Goal: Information Seeking & Learning: Learn about a topic

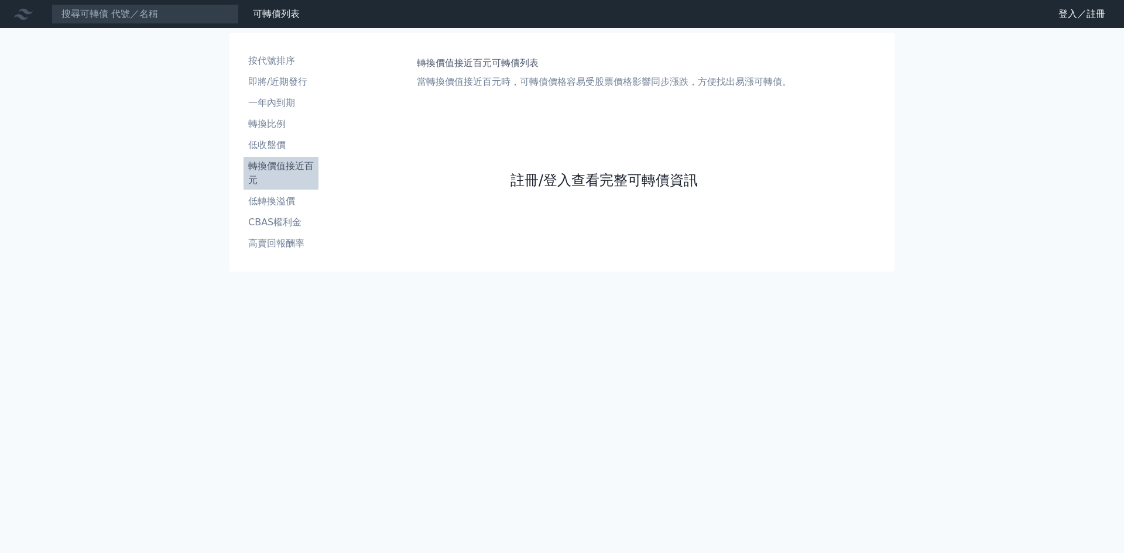
click at [566, 184] on link "註冊/登入查看完整可轉債資訊" at bounding box center [604, 180] width 187 height 19
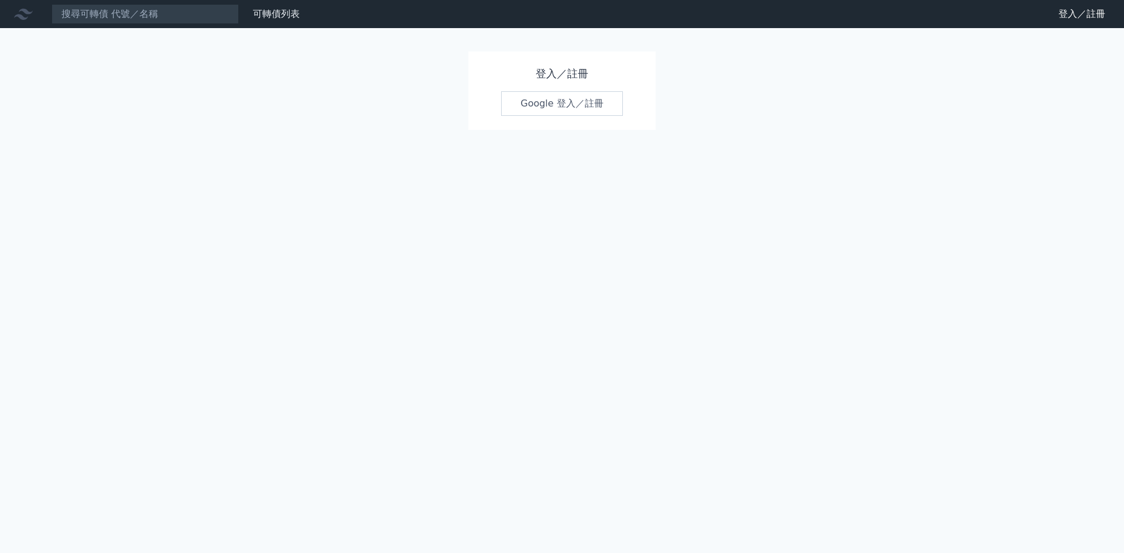
click at [555, 98] on link "Google 登入／註冊" at bounding box center [562, 103] width 122 height 25
click at [548, 105] on link "Google 登入／註冊" at bounding box center [562, 103] width 122 height 25
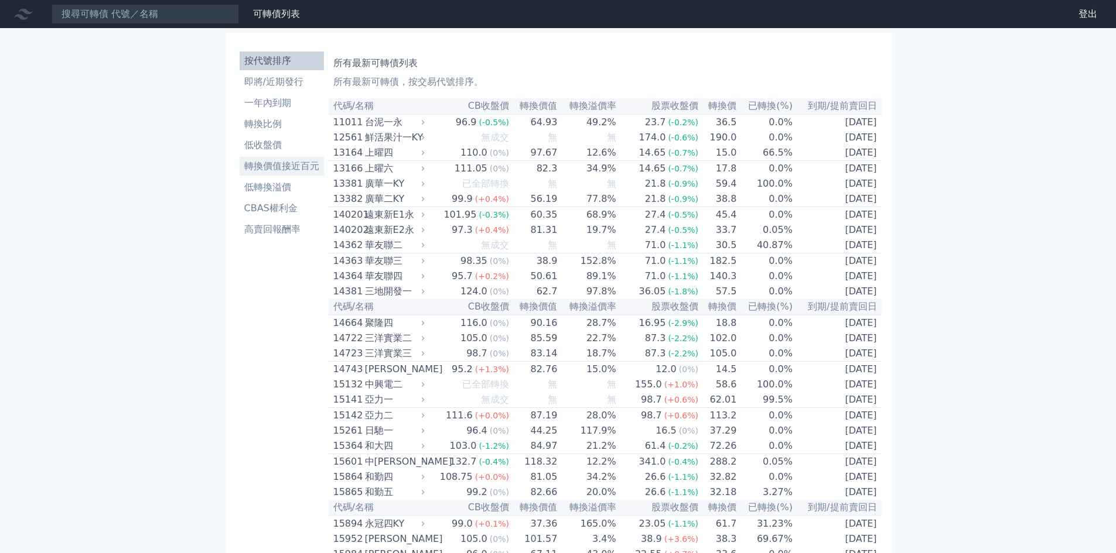
click at [288, 169] on li "轉換價值接近百元" at bounding box center [282, 166] width 84 height 14
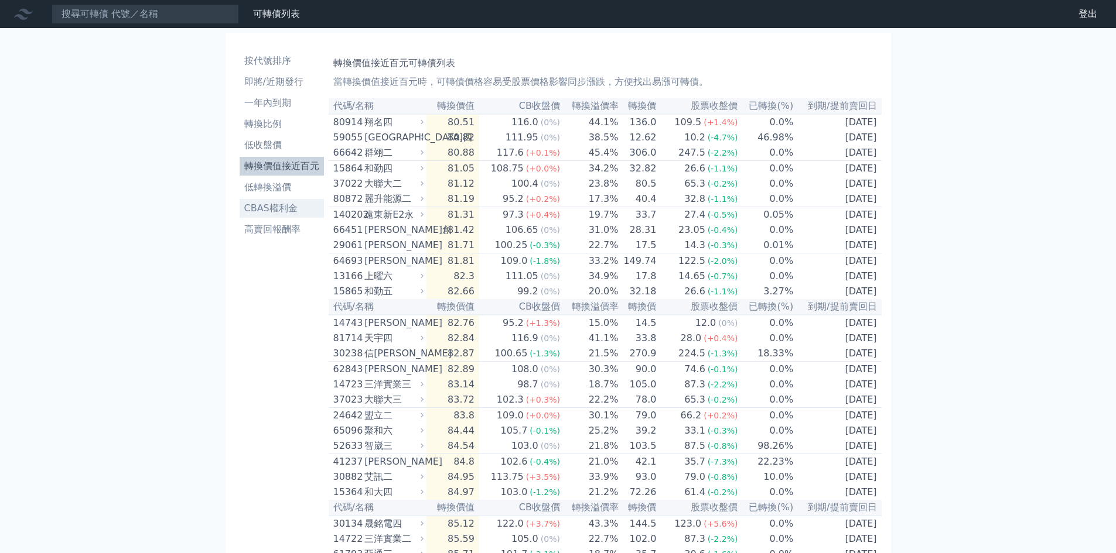
click at [285, 203] on li "CBAS權利金" at bounding box center [282, 208] width 84 height 14
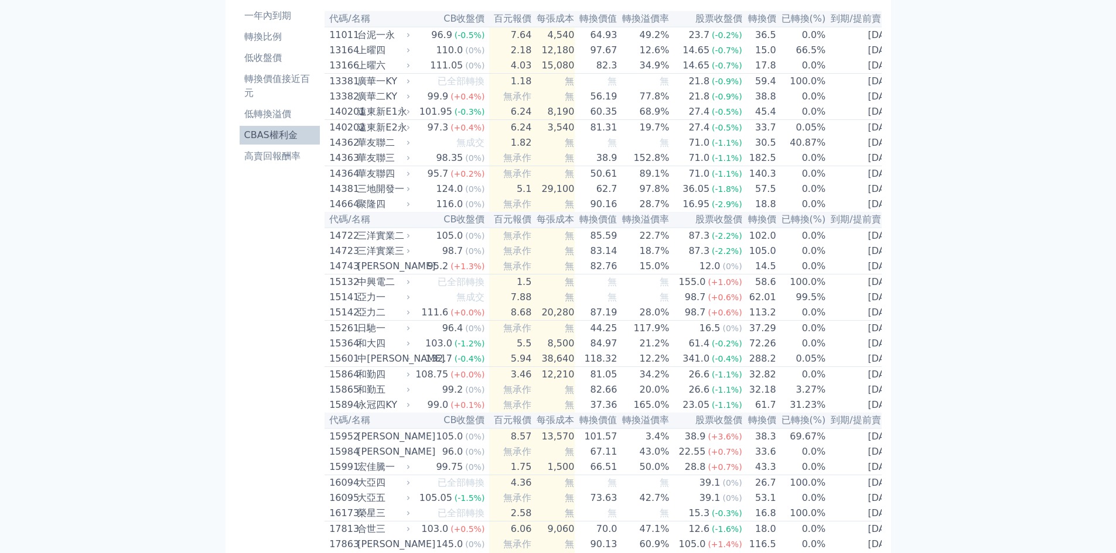
scroll to position [59, 0]
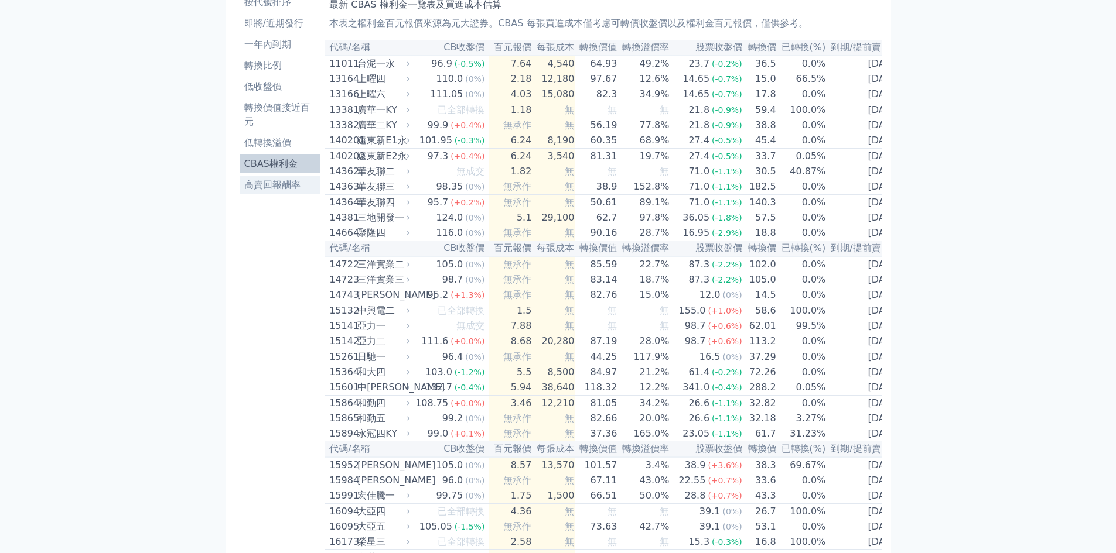
click at [268, 183] on li "高賣回報酬率" at bounding box center [280, 185] width 81 height 14
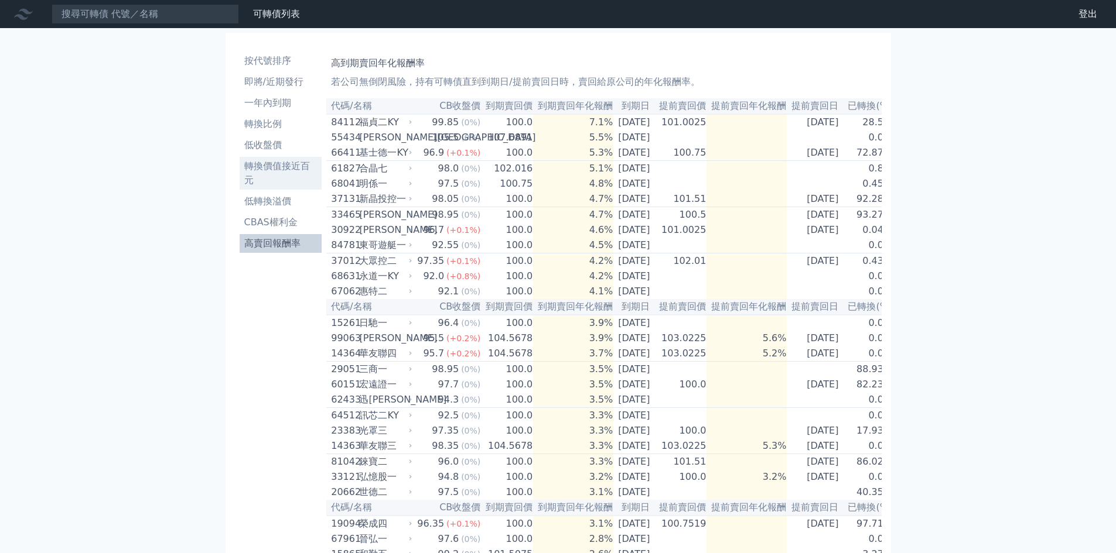
click at [249, 160] on li "轉換價值接近百元" at bounding box center [281, 173] width 83 height 28
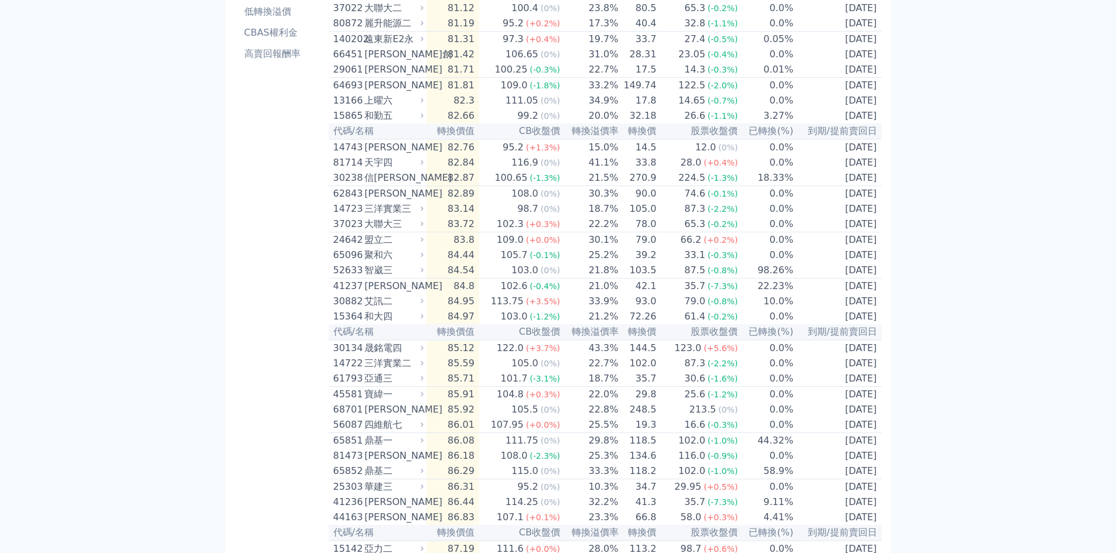
scroll to position [234, 0]
